Goal: Information Seeking & Learning: Learn about a topic

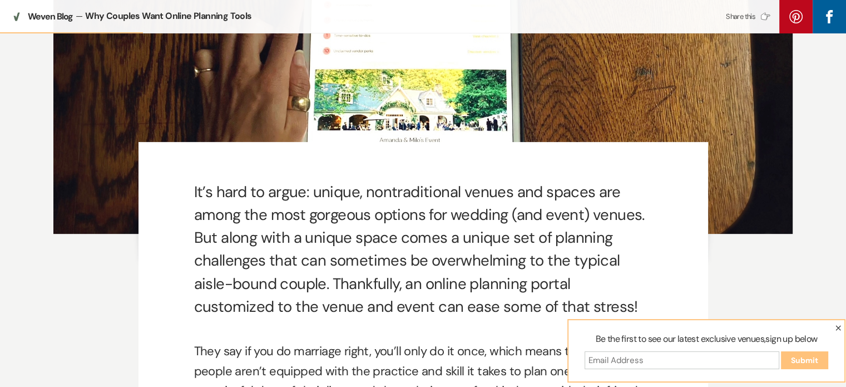
scroll to position [390, 0]
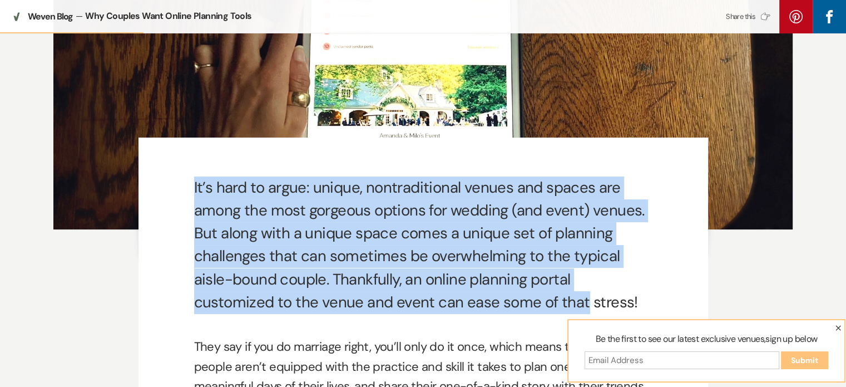
drag, startPoint x: 191, startPoint y: 186, endPoint x: 585, endPoint y: 297, distance: 408.7
click at [525, 252] on p "It’s hard to argue: unique, nontraditional venues and spaces are among the most…" at bounding box center [423, 245] width 459 height 138
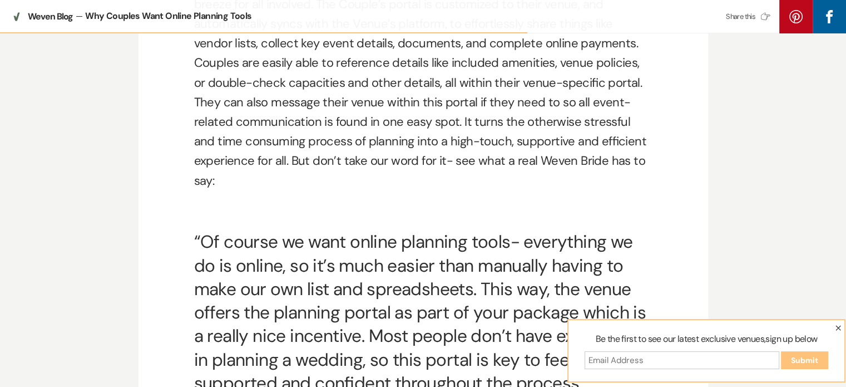
scroll to position [1614, 0]
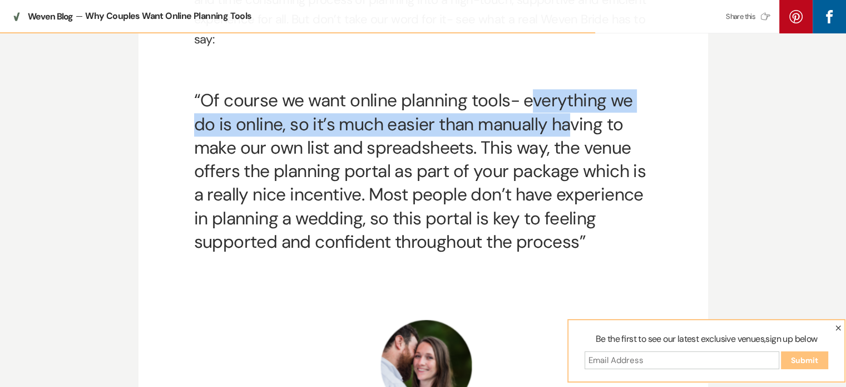
drag, startPoint x: 530, startPoint y: 62, endPoint x: 574, endPoint y: 94, distance: 55.0
click at [574, 94] on p "“Of course we want online planning tools- everything we do is online, so it’s m…" at bounding box center [423, 171] width 459 height 165
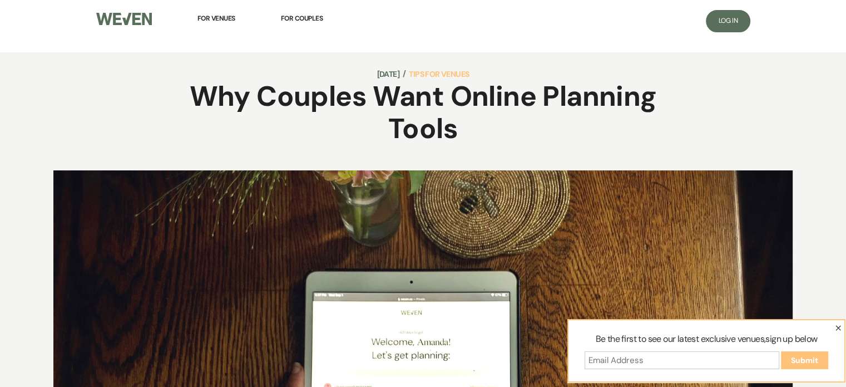
scroll to position [0, 0]
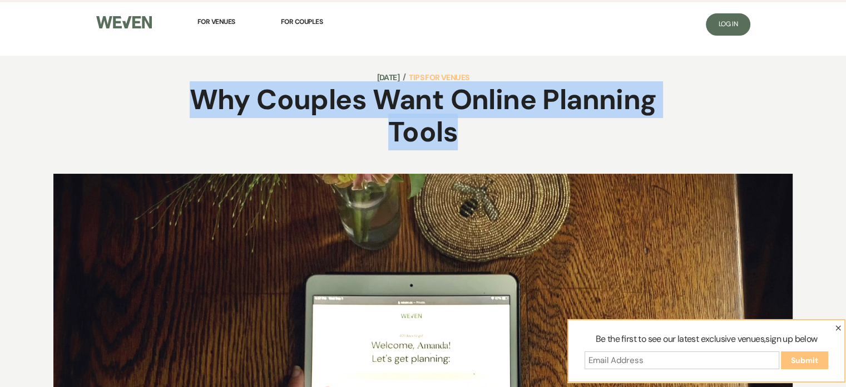
drag, startPoint x: 476, startPoint y: 133, endPoint x: 164, endPoint y: 97, distance: 314.2
click at [164, 97] on h1 "Why Couples Want Online Planning Tools" at bounding box center [423, 116] width 519 height 64
copy h1 "Why Couples Want Online Planning Tools"
click at [512, 121] on h1 "Why Couples Want Online Planning Tools" at bounding box center [423, 116] width 519 height 64
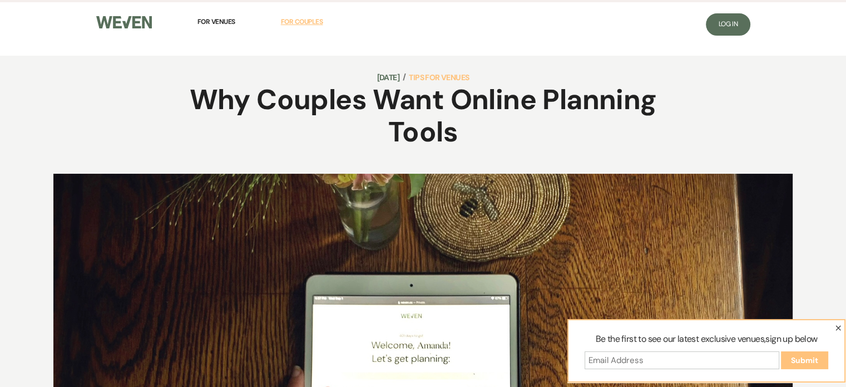
click at [314, 22] on span "For Couples" at bounding box center [302, 21] width 42 height 9
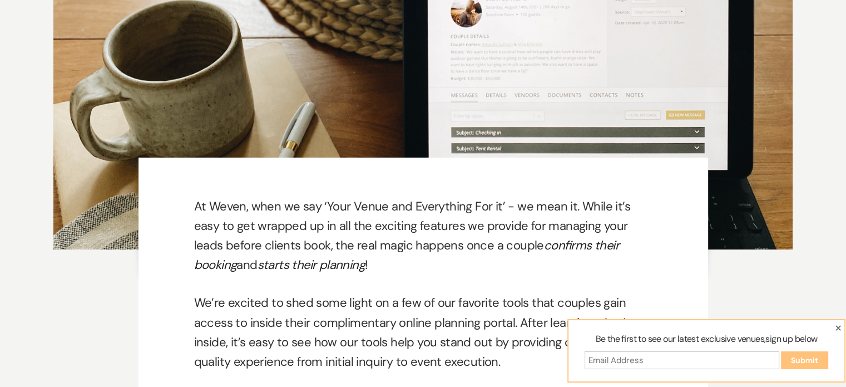
scroll to position [445, 0]
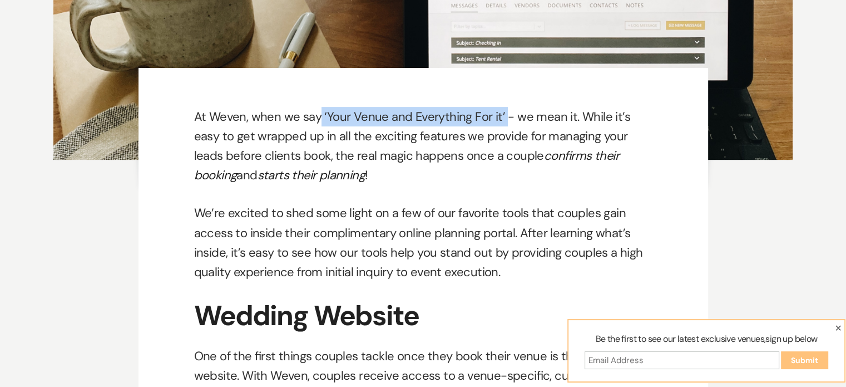
drag, startPoint x: 318, startPoint y: 116, endPoint x: 501, endPoint y: 117, distance: 182.5
click at [501, 117] on p "At Weven, when we say ‘Your Venue and Everything For it’ - we mean it. While it…" at bounding box center [423, 146] width 459 height 78
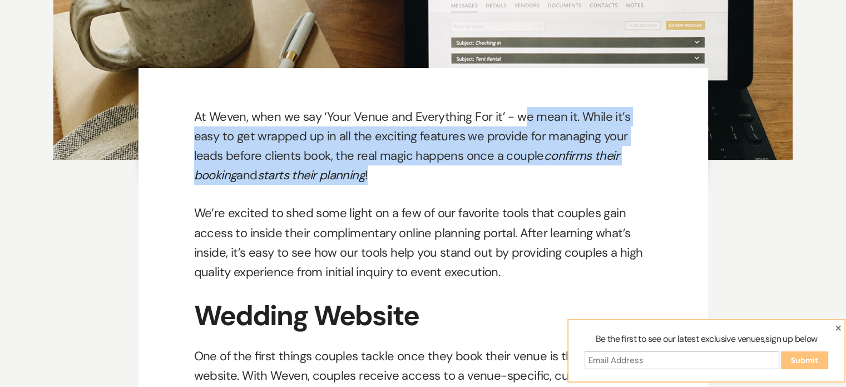
drag, startPoint x: 521, startPoint y: 115, endPoint x: 395, endPoint y: 177, distance: 140.1
click at [395, 177] on p "At Weven, when we say ‘Your Venue and Everything For it’ - we mean it. While it…" at bounding box center [423, 146] width 459 height 78
click at [301, 155] on p "At Weven, when we say ‘Your Venue and Everything For it’ - we mean it. While it…" at bounding box center [423, 146] width 459 height 78
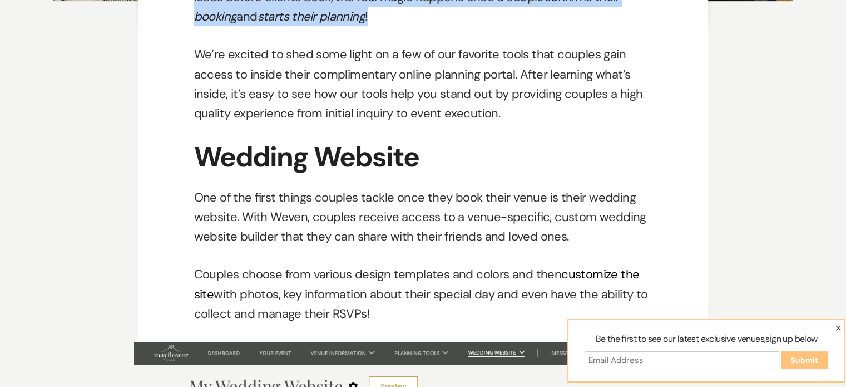
scroll to position [612, 0]
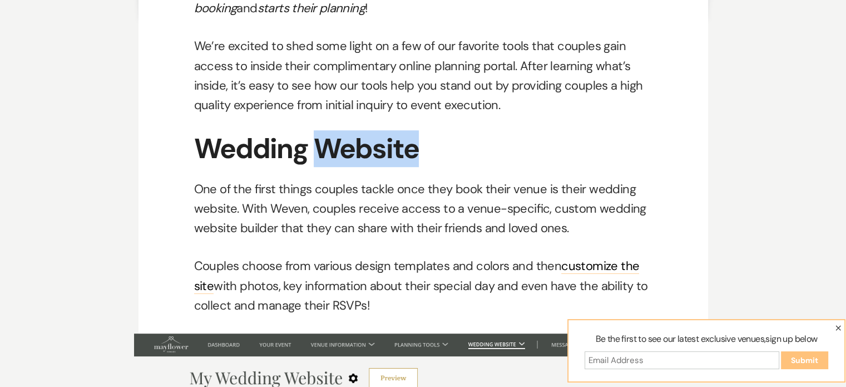
drag, startPoint x: 321, startPoint y: 148, endPoint x: 418, endPoint y: 151, distance: 97.4
click at [418, 151] on h1 "Wedding Website" at bounding box center [423, 128] width 459 height 74
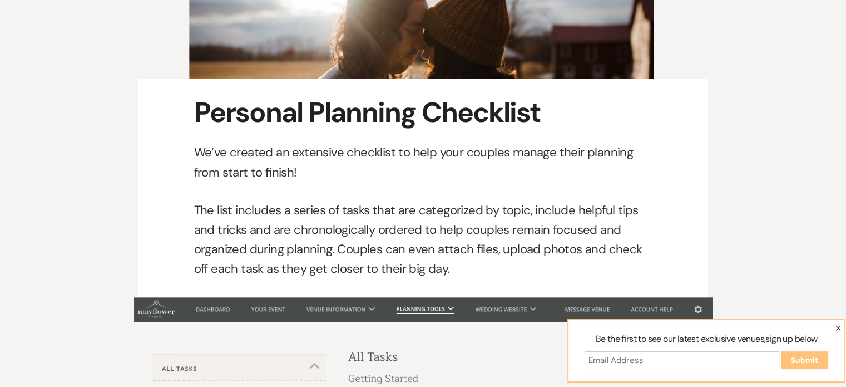
scroll to position [1224, 0]
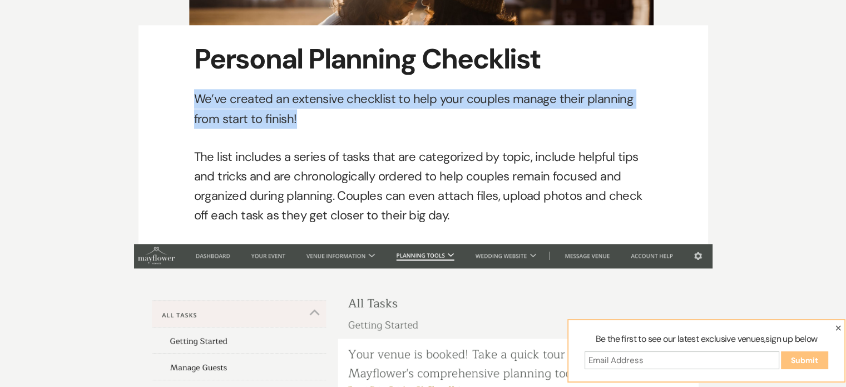
drag, startPoint x: 194, startPoint y: 100, endPoint x: 284, endPoint y: 126, distance: 94.0
click at [284, 126] on p "We’ve created an extensive checklist to help your couples manage their planning…" at bounding box center [423, 108] width 459 height 39
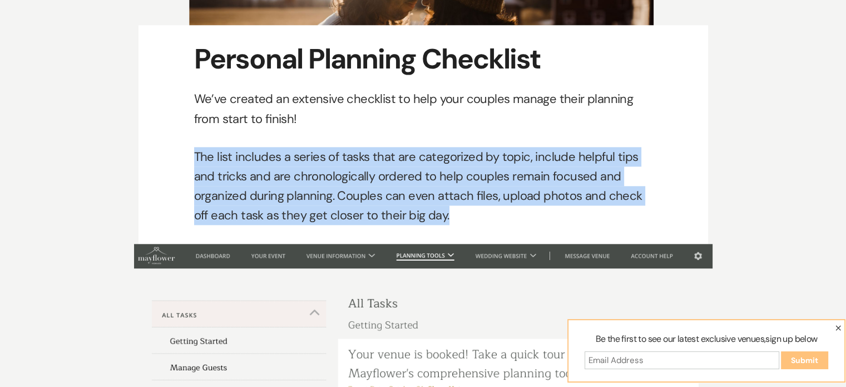
drag, startPoint x: 196, startPoint y: 151, endPoint x: 468, endPoint y: 219, distance: 280.5
click at [468, 219] on p "The list includes a series of tasks that are categorized by topic, include help…" at bounding box center [423, 186] width 459 height 78
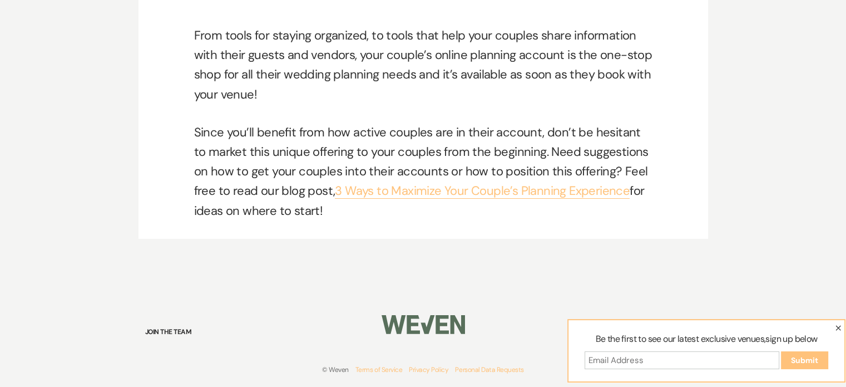
scroll to position [3553, 0]
